Goal: Transaction & Acquisition: Purchase product/service

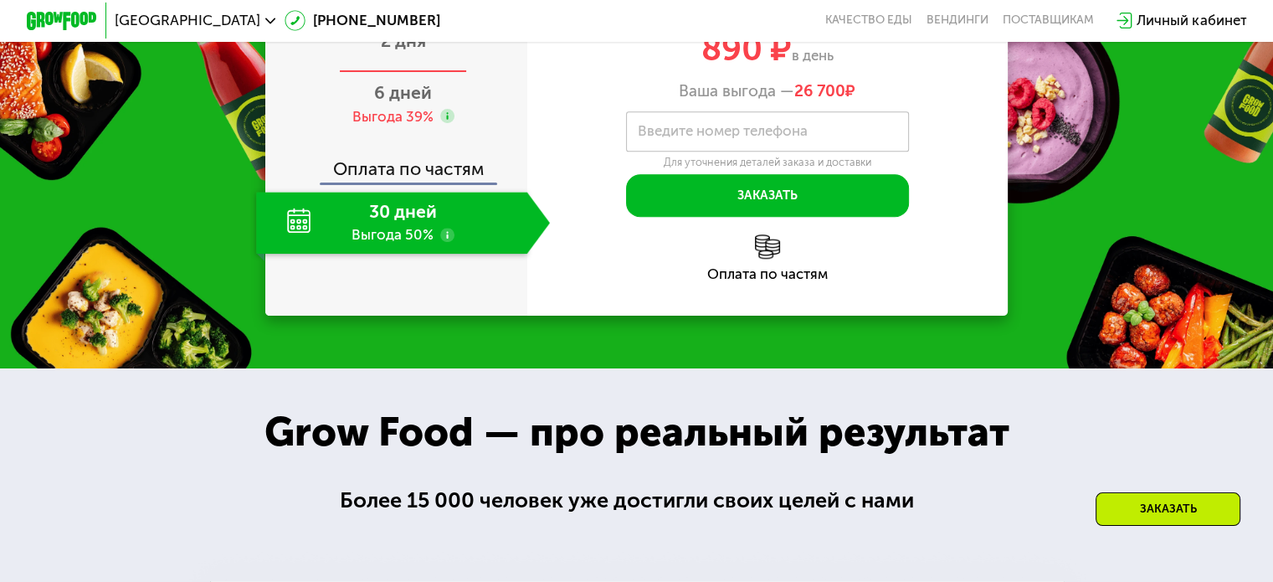
scroll to position [1757, 0]
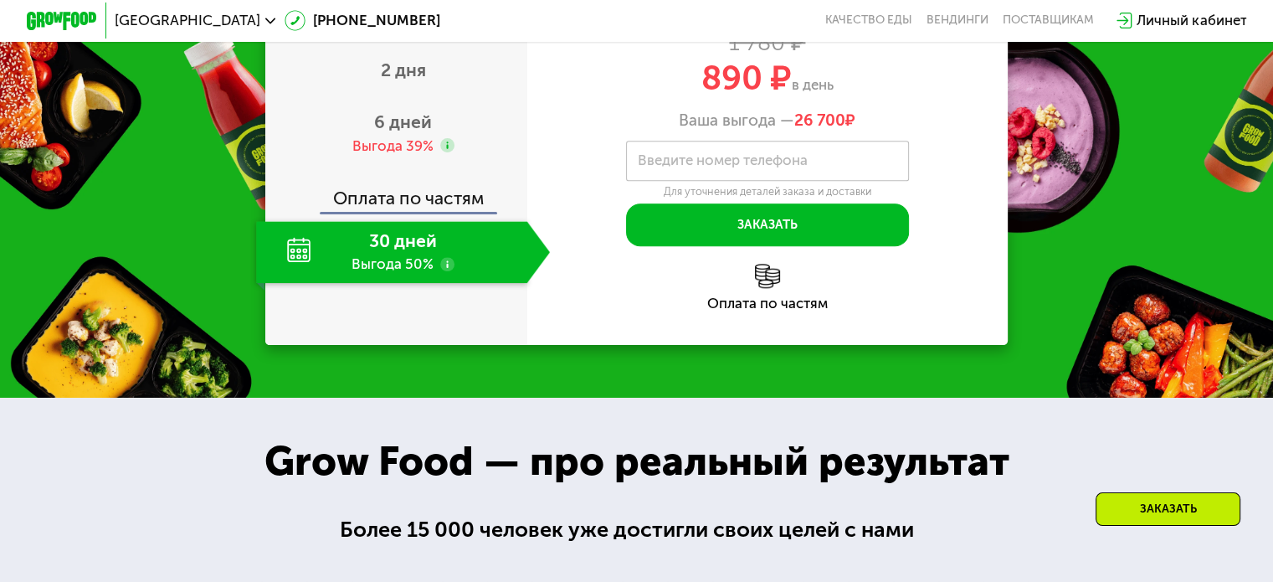
click at [288, 283] on div "30 дней Выгода 50%" at bounding box center [391, 252] width 270 height 62
click at [393, 164] on div "6 дней Выгода 39%" at bounding box center [403, 133] width 294 height 62
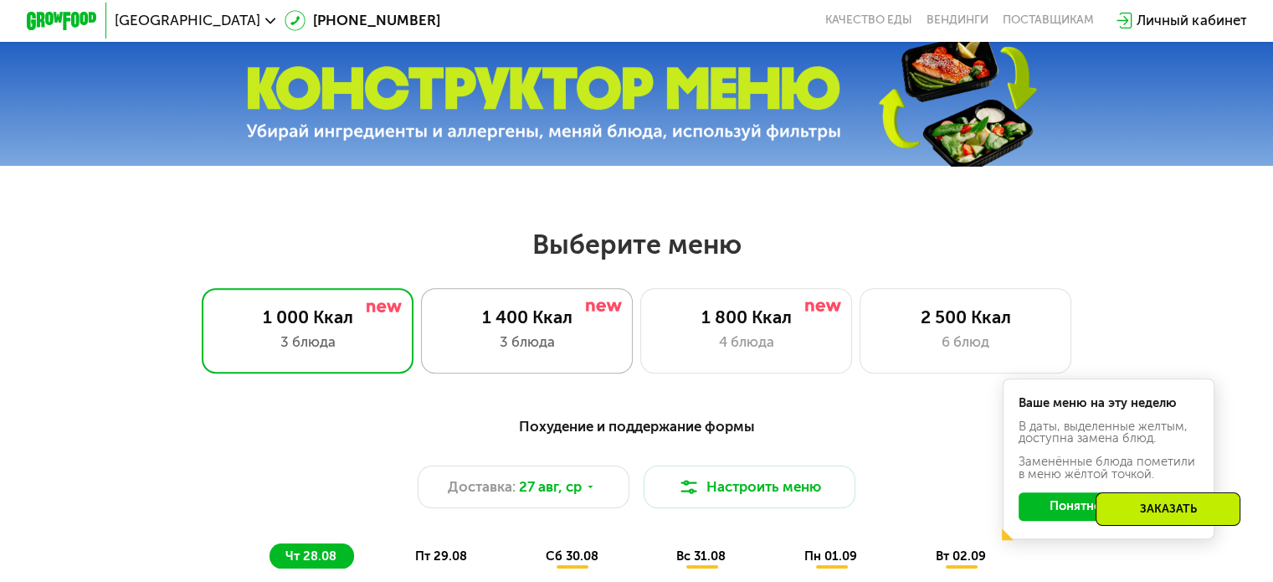
scroll to position [502, 0]
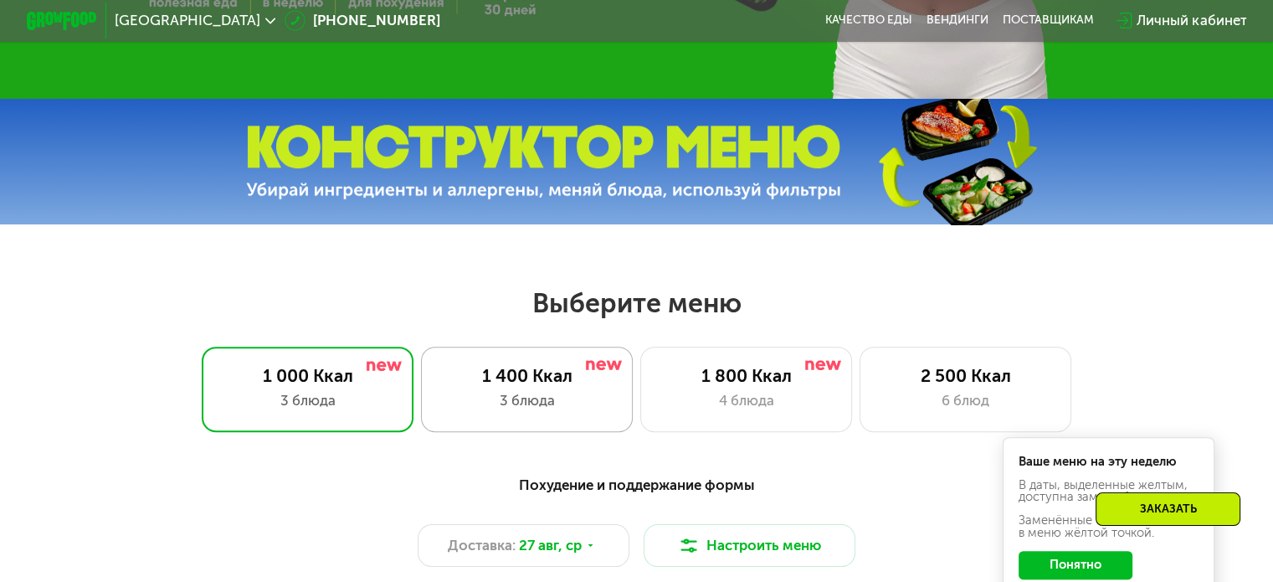
click at [559, 411] on div "3 блюда" at bounding box center [526, 400] width 175 height 21
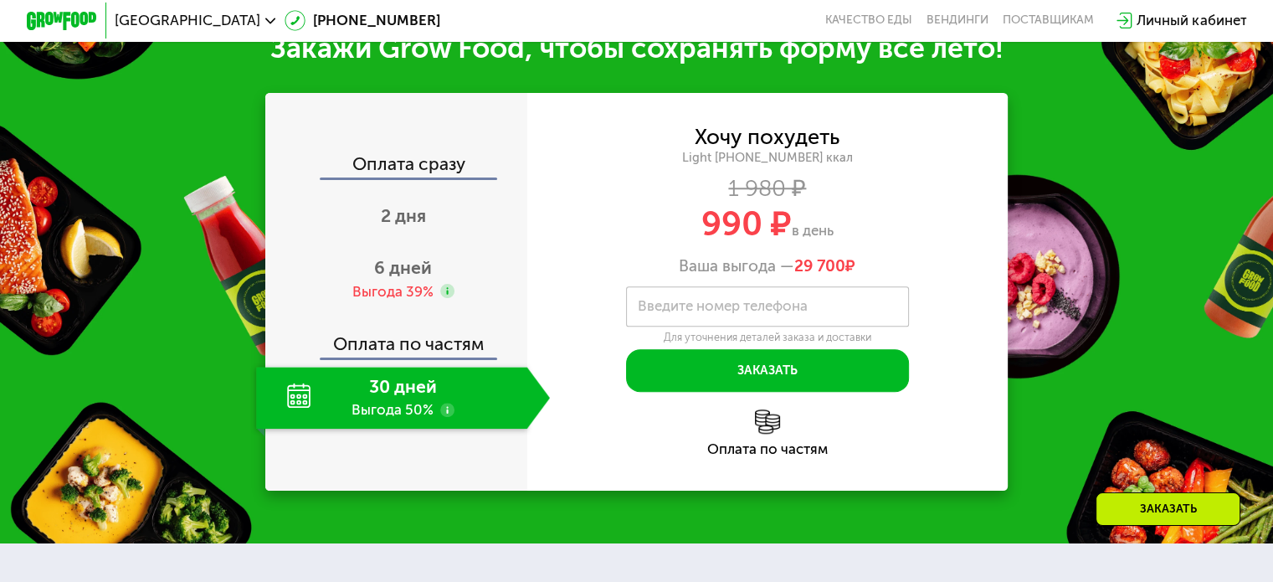
scroll to position [1841, 0]
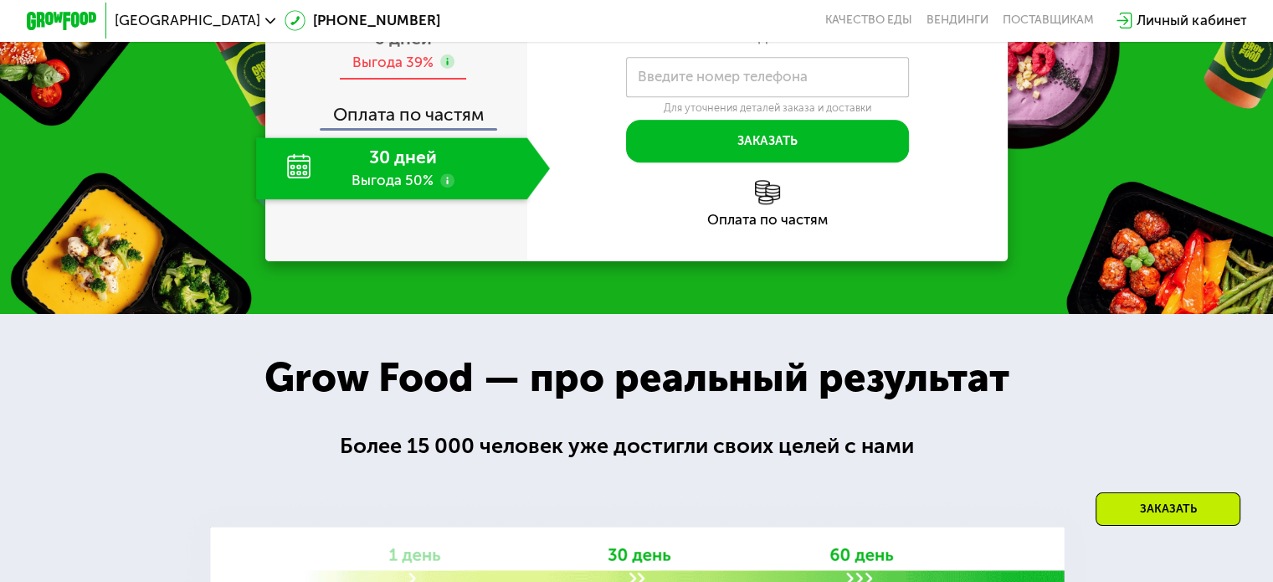
click at [422, 72] on div "Выгода 39%" at bounding box center [391, 62] width 81 height 19
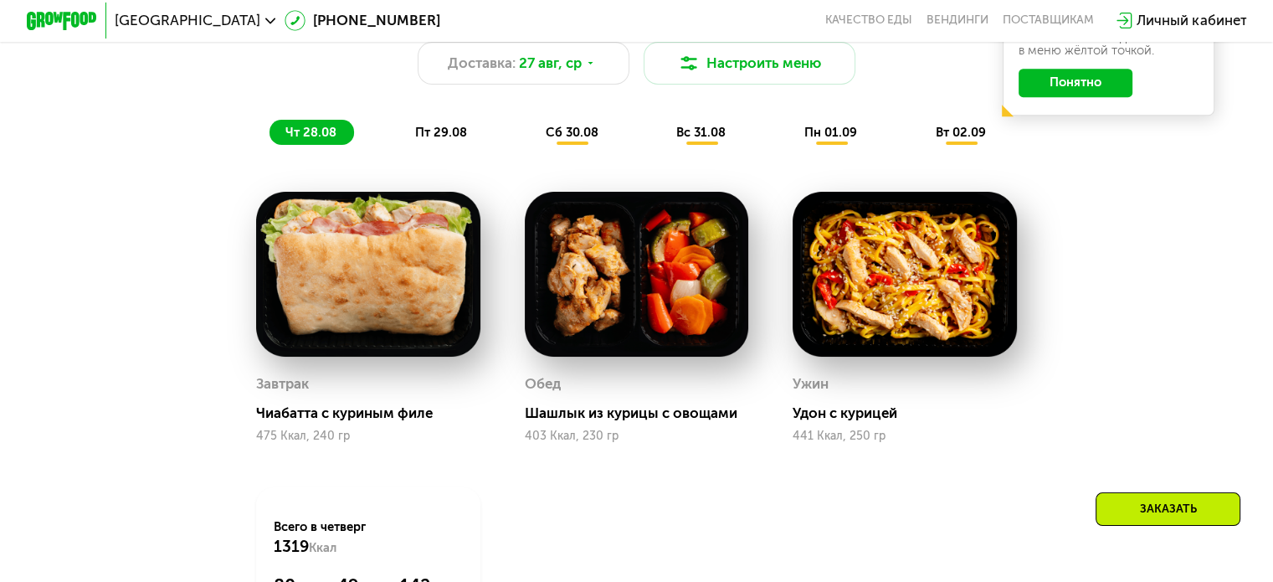
scroll to position [837, 0]
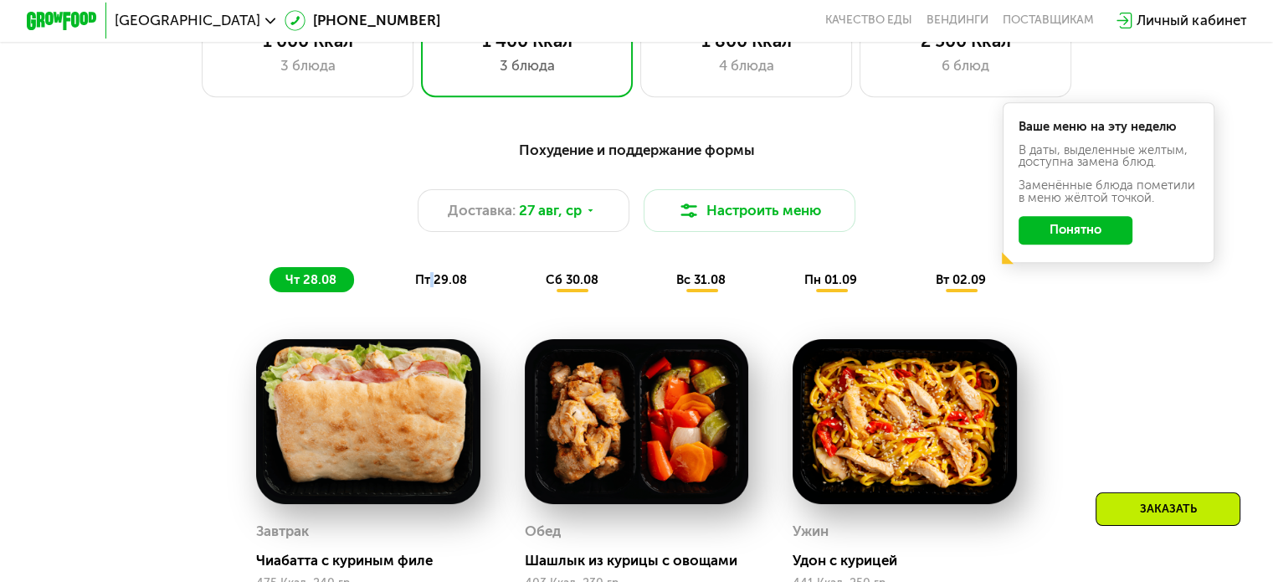
click at [429, 287] on span "пт 29.08" at bounding box center [441, 279] width 52 height 15
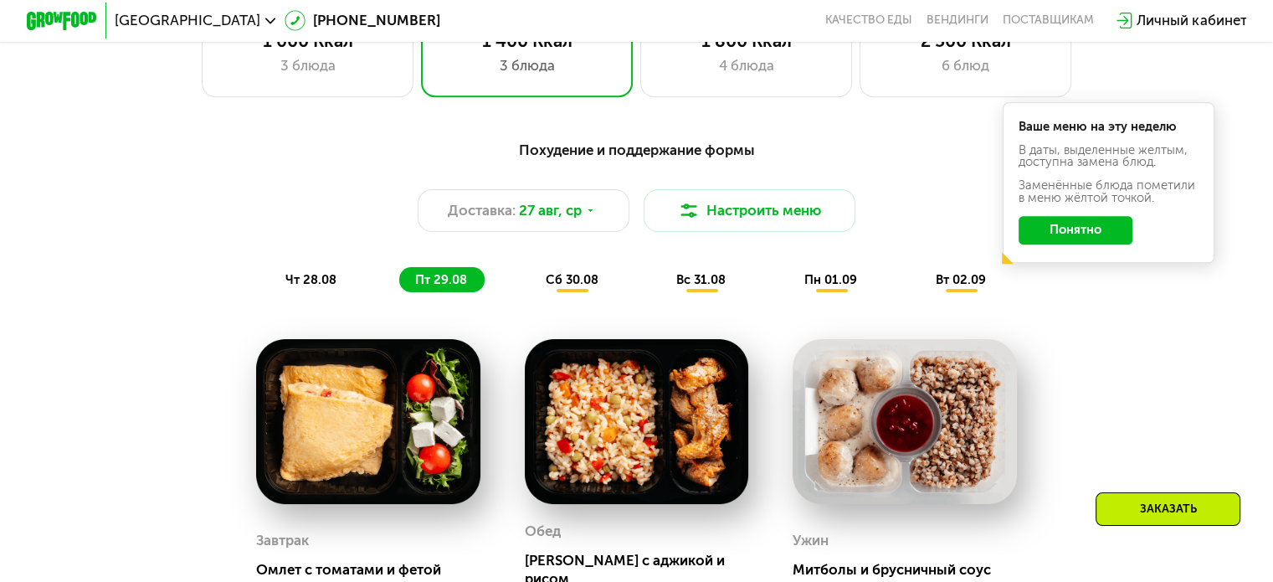
click at [561, 303] on div "Похудение и поддержание формы Доставка: [DATE] Настроить меню чт 28.08 пт 29.08…" at bounding box center [637, 216] width 1068 height 174
click at [559, 287] on span "сб 30.08" at bounding box center [572, 279] width 53 height 15
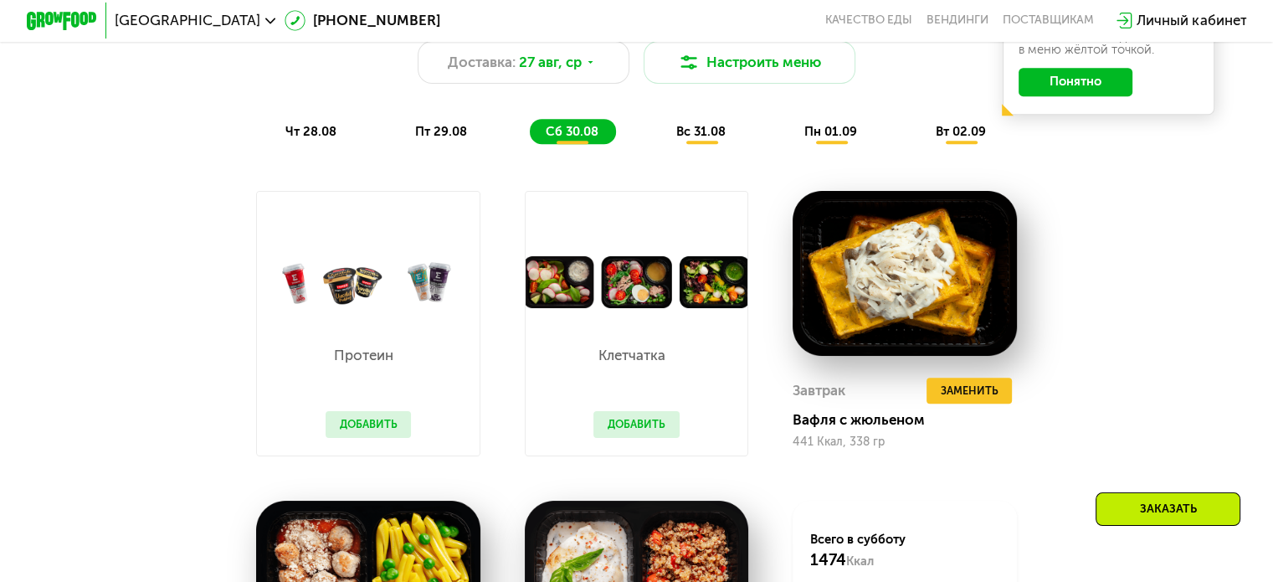
scroll to position [1088, 0]
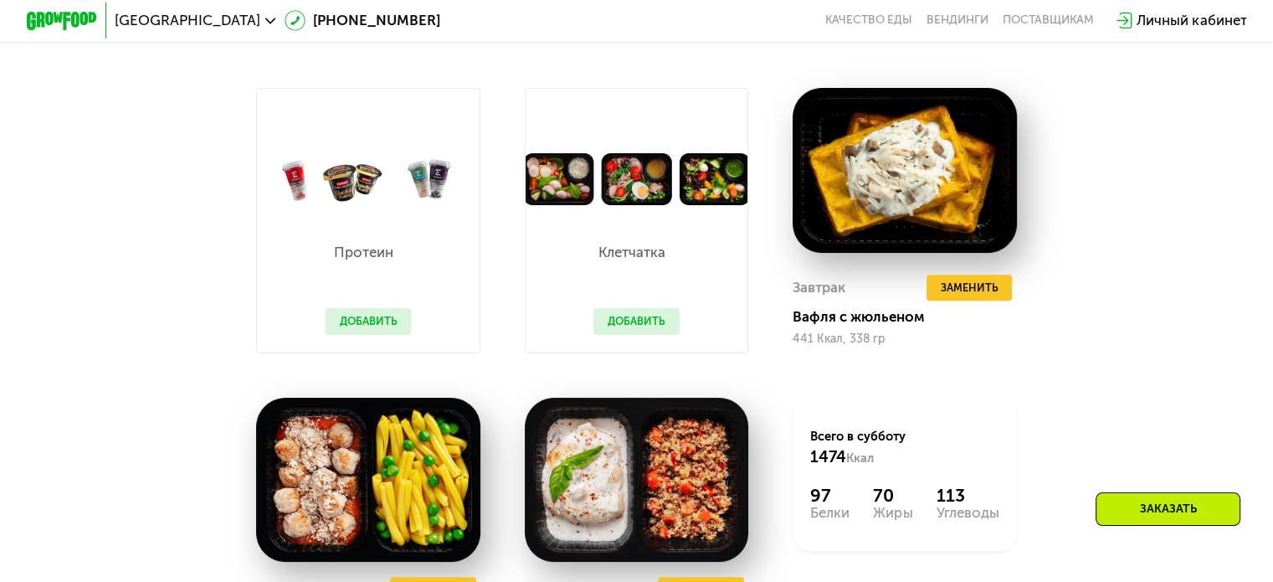
click at [204, 286] on div "Похудение и поддержание формы Доставка: [DATE] Настроить меню чт 28.08 пт 29.08…" at bounding box center [636, 300] width 1089 height 844
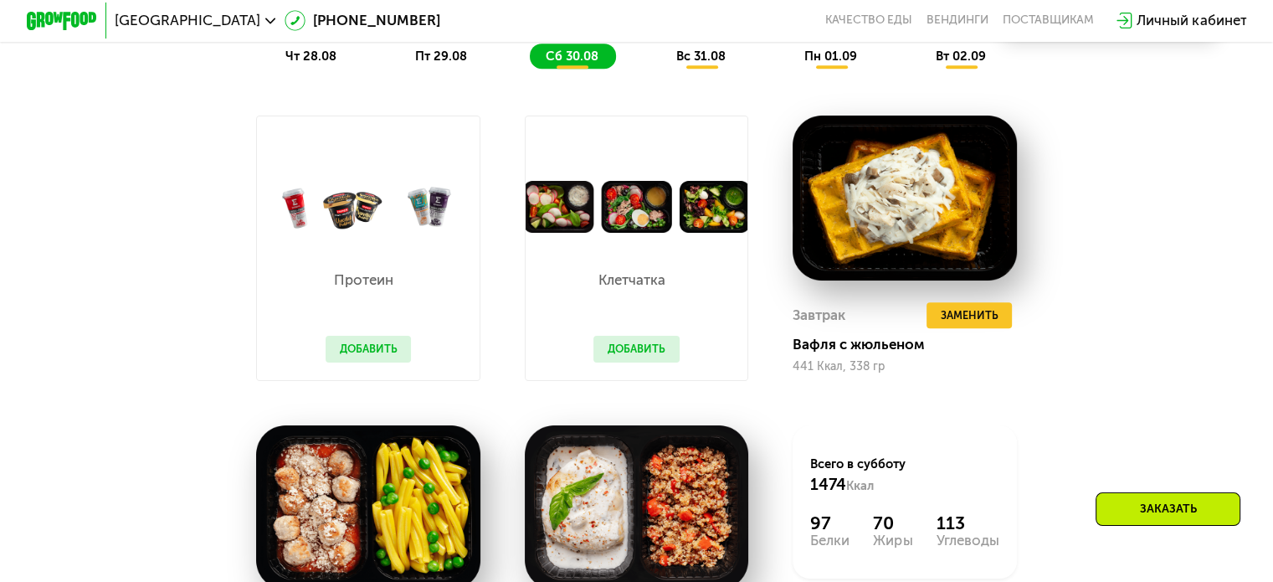
scroll to position [920, 0]
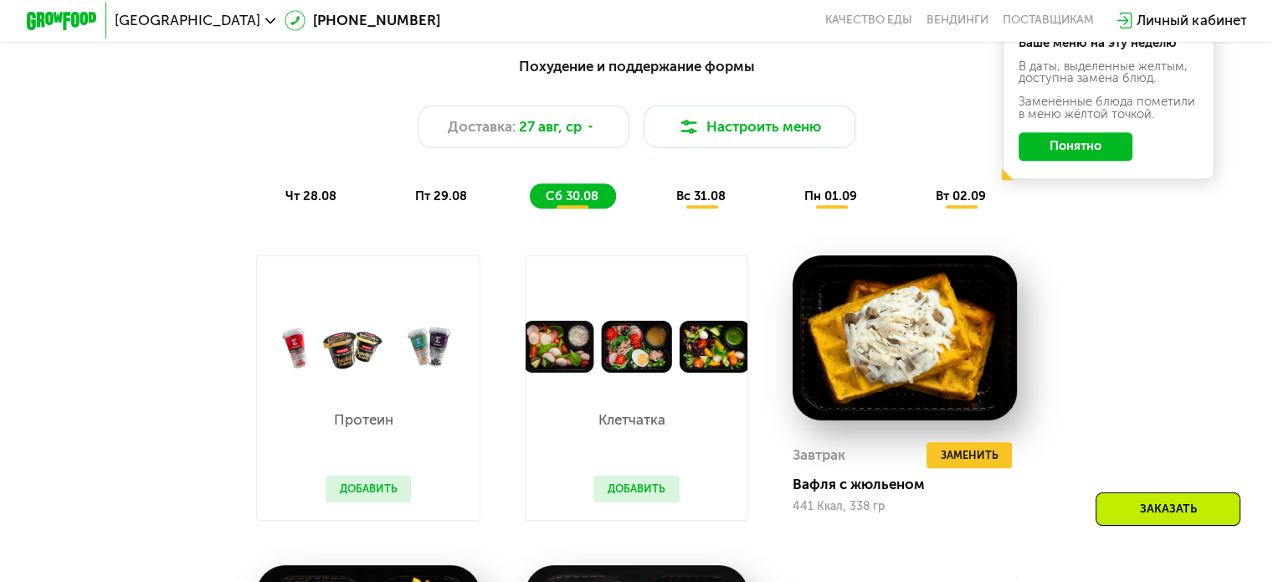
click at [788, 206] on div "вс 31.08" at bounding box center [831, 195] width 86 height 25
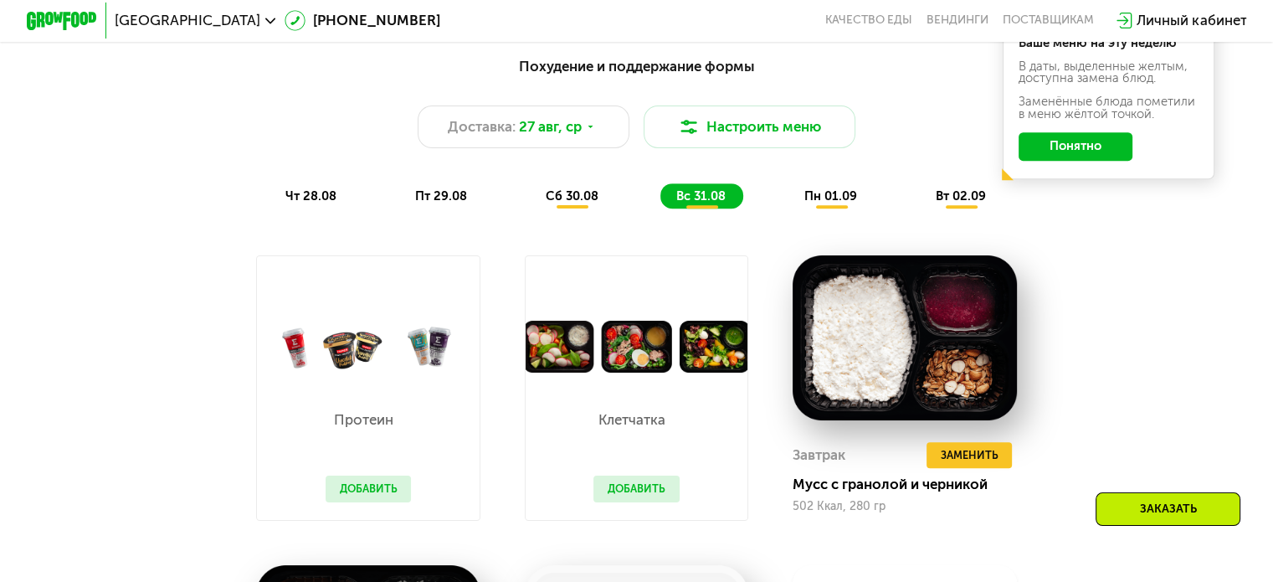
click at [776, 198] on div "чт 28.08 пт 29.08 сб 30.08 вс 31.08 пн 01.09 вт 02.09" at bounding box center [636, 195] width 734 height 25
click at [834, 203] on span "пн 01.09" at bounding box center [830, 195] width 53 height 15
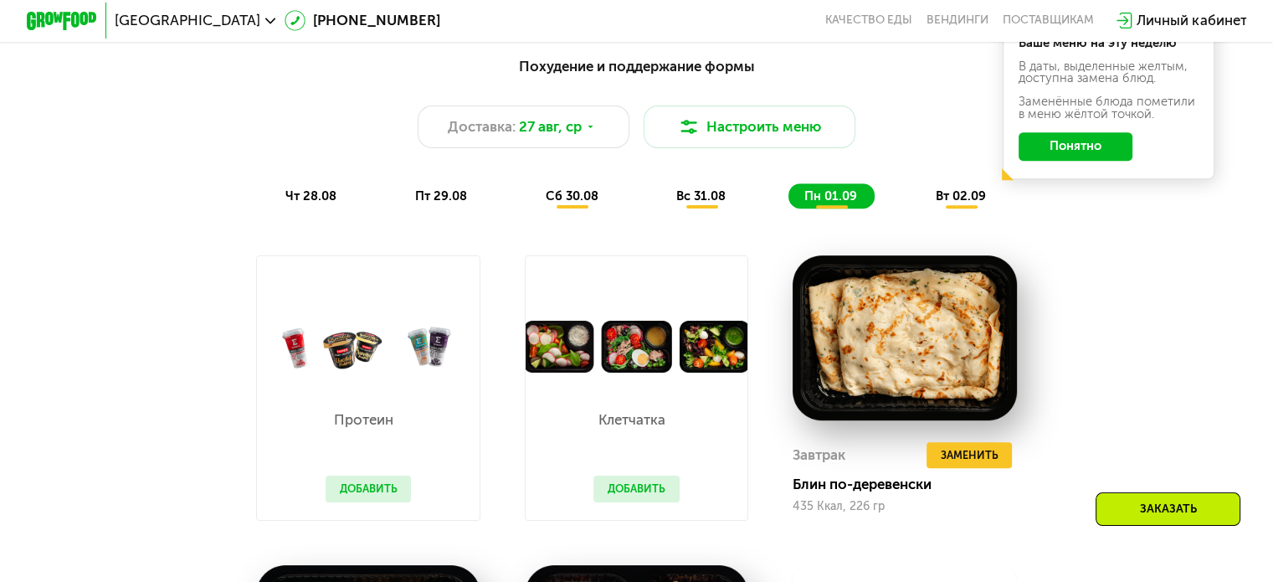
click at [954, 219] on div "Похудение и поддержание формы Доставка: [DATE] Настроить меню чт 28.08 пт 29.08…" at bounding box center [637, 132] width 1068 height 174
click at [954, 203] on span "вт 02.09" at bounding box center [960, 195] width 50 height 15
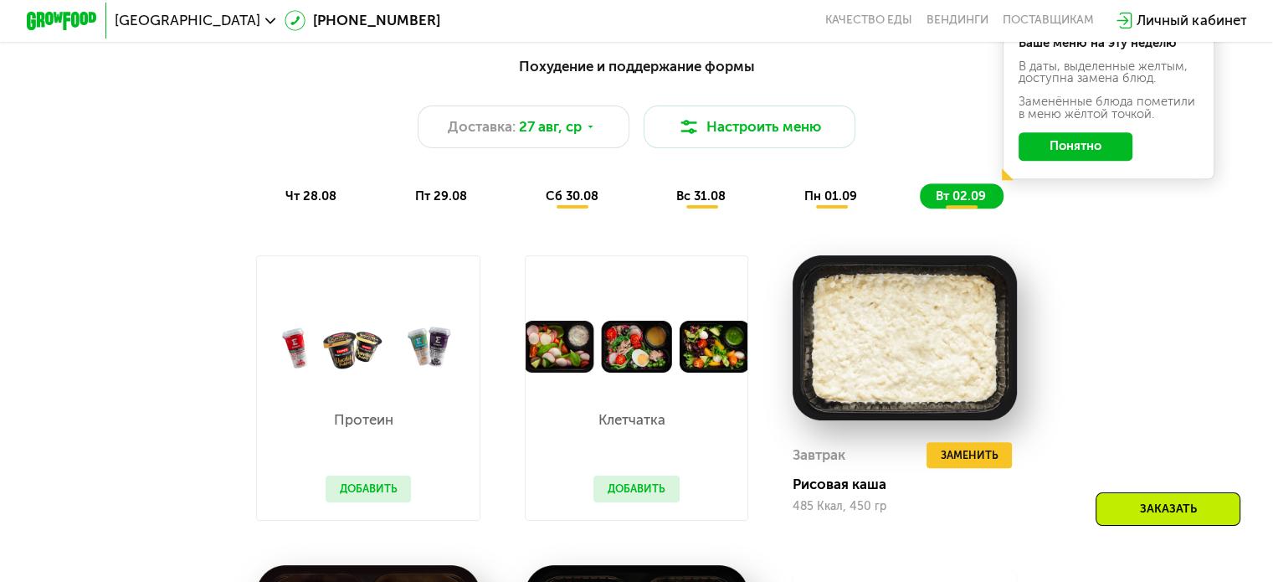
click at [820, 200] on span "пн 01.09" at bounding box center [830, 195] width 53 height 15
